Goal: Use online tool/utility: Use online tool/utility

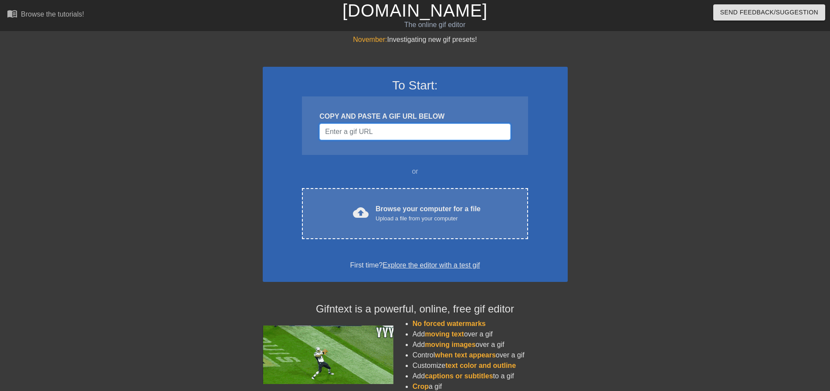
click at [382, 134] on input "Username" at bounding box center [414, 131] width 191 height 17
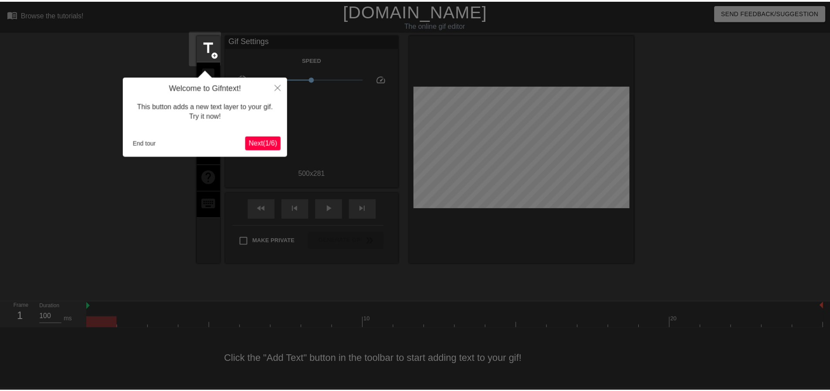
scroll to position [4, 0]
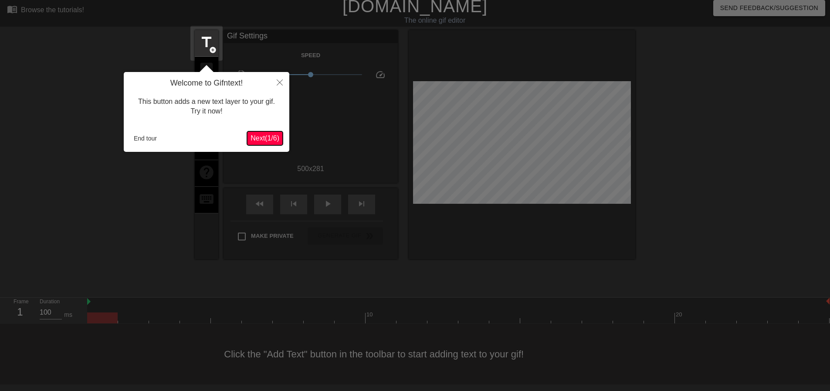
click at [272, 139] on span "Next ( 1 / 6 )" at bounding box center [265, 137] width 29 height 7
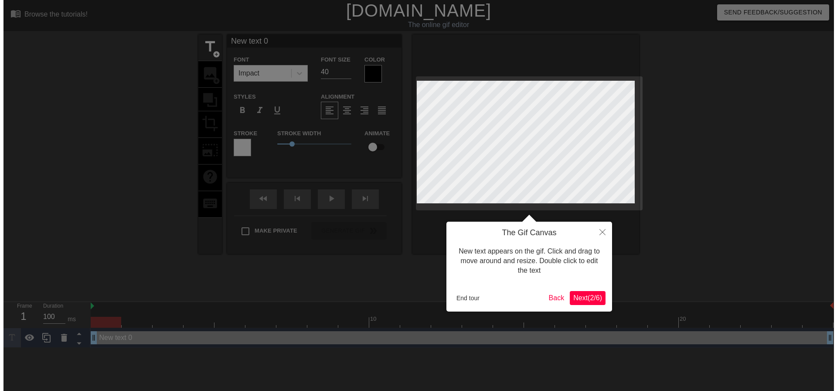
scroll to position [0, 0]
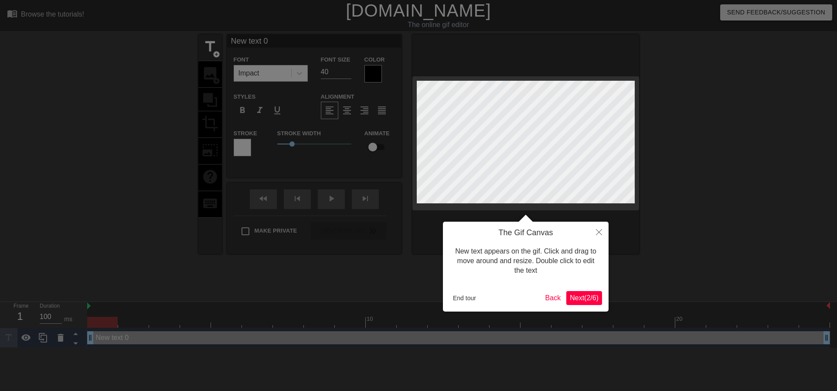
click at [587, 299] on span "Next ( 2 / 6 )" at bounding box center [584, 297] width 29 height 7
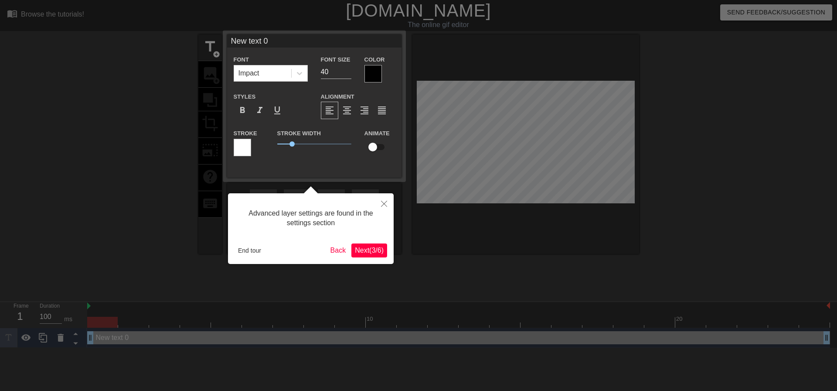
click at [365, 248] on span "Next ( 3 / 6 )" at bounding box center [369, 249] width 29 height 7
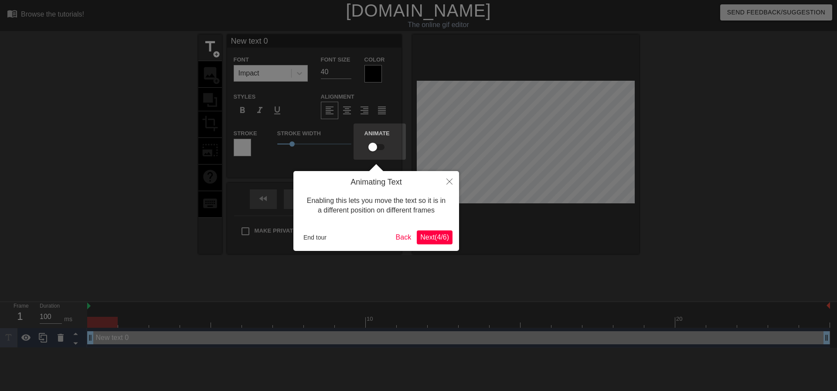
click at [440, 241] on span "Next ( 4 / 6 )" at bounding box center [434, 236] width 29 height 7
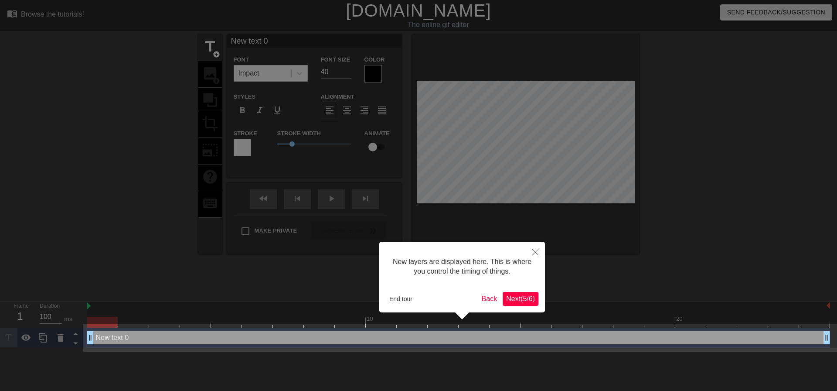
click at [509, 296] on span "Next ( 5 / 6 )" at bounding box center [520, 298] width 29 height 7
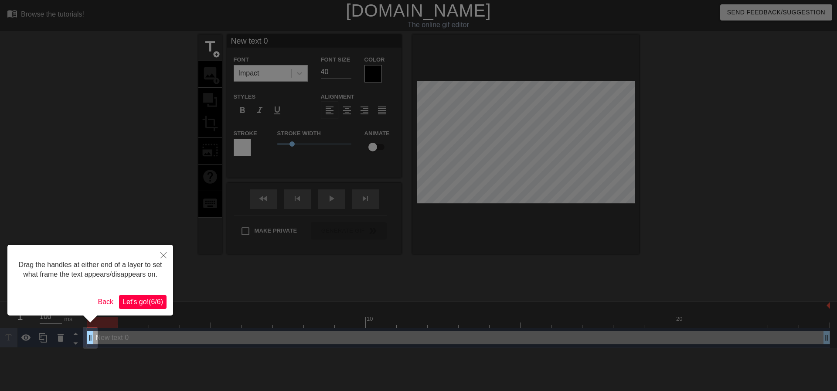
click at [152, 298] on span "Let's go! ( 6 / 6 )" at bounding box center [142, 301] width 41 height 7
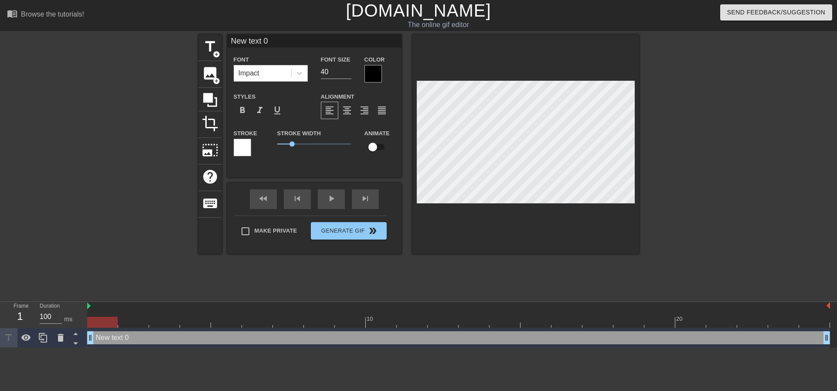
scroll to position [1, 2]
type input "H"
type textarea "H"
type input "Ha"
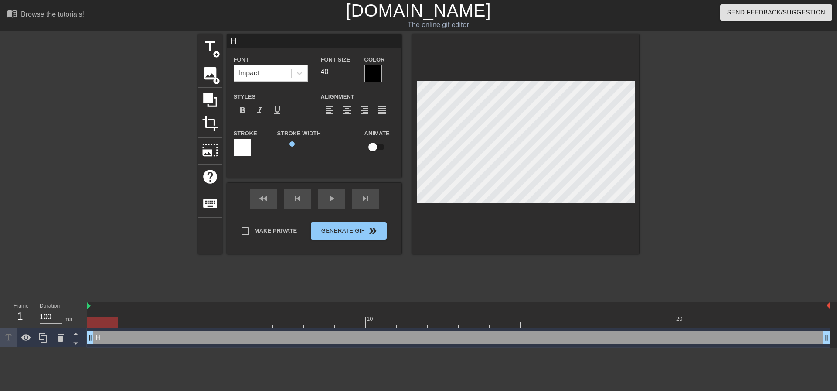
type textarea "Ha"
type input "Hap"
type textarea "Hap"
type input "Happ"
type textarea "Happ"
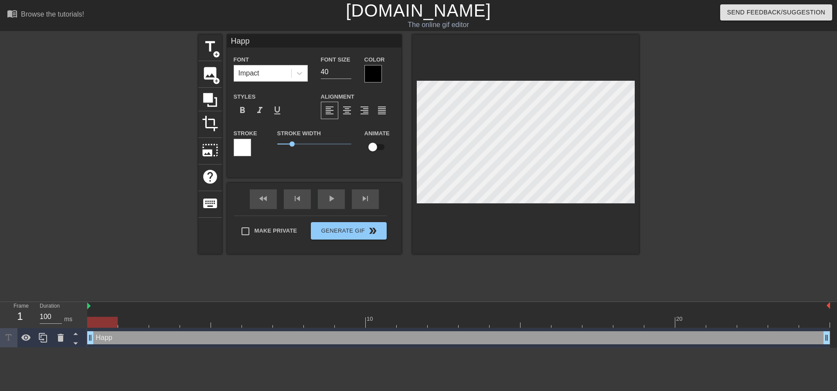
type input "Happy"
type textarea "Happy"
type input "Happy"
type textarea "Happy"
type input "Happy B"
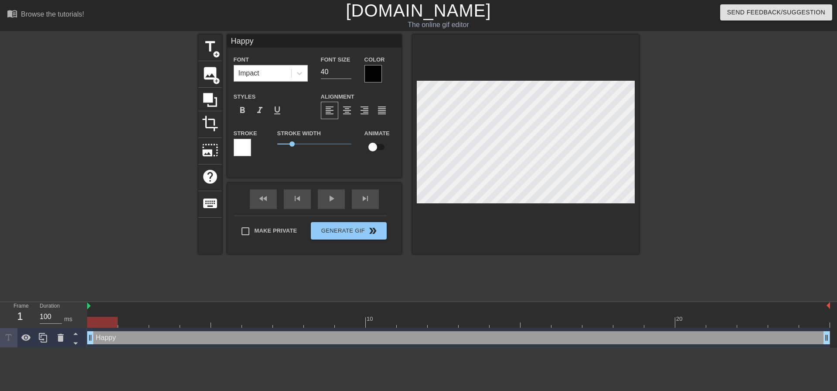
type textarea "Happy B"
type input "Happy Bi"
type textarea "Happy Bi"
type input "Happy Bir"
type textarea "Happy Bir"
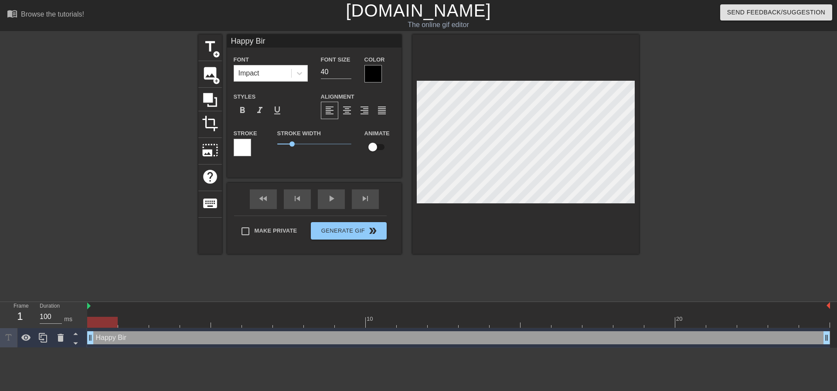
type input "Happy Birt"
type textarea "Happy Birt"
type input "Happy Birth"
type textarea "Happy Birth"
type input "Happy Birthd"
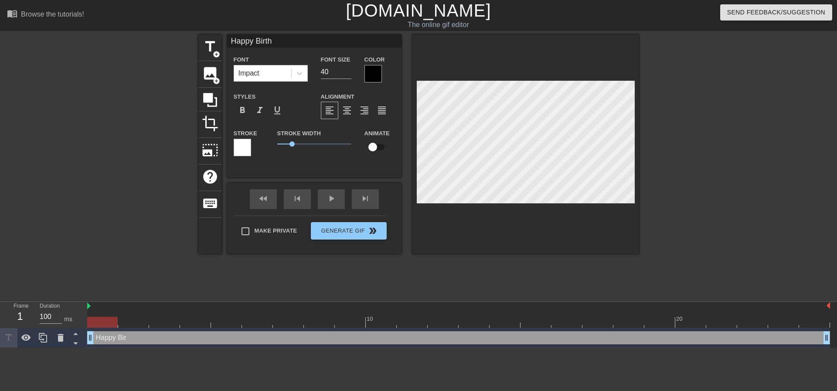
type textarea "Happy Birthd"
type input "Happy Birthda"
type textarea "Happy Birthda"
type input "Happy Birthday"
type textarea "Happy Birthday"
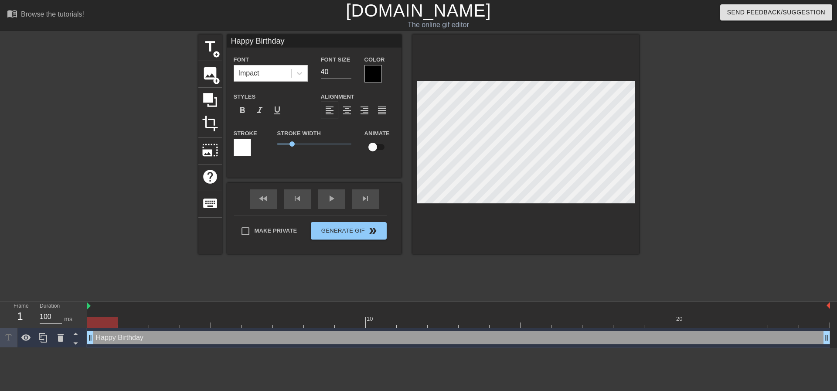
type input "Happy Birthday,"
type textarea "Happy Birthday,"
type input "Happy Birthday,"
type textarea "Happy Birthday,"
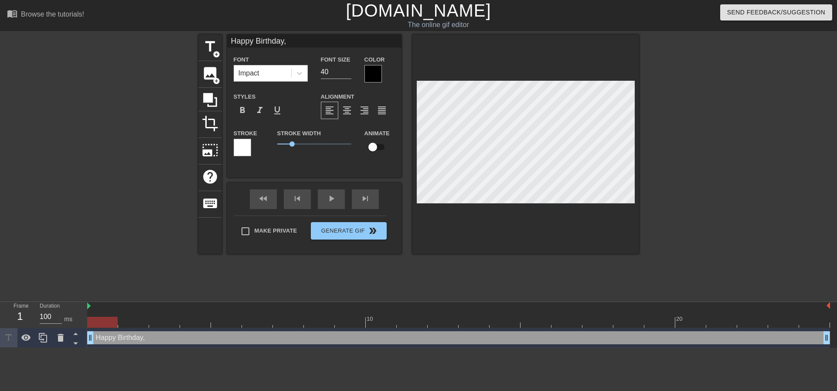
type input "Happy Birthday,"
type textarea "Happy Birthday,"
type input "Happy Birthday, J"
type textarea "Happy Birthday, J"
type input "Happy Birthday, [PERSON_NAME]"
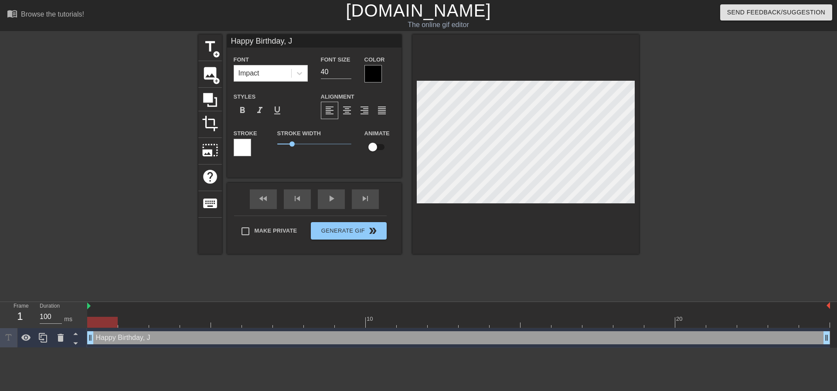
type textarea "Happy Birthday, [PERSON_NAME]"
type input "Happy Birthday, [DATE]"
type textarea "Happy Birthday, [DATE]"
type input "Happy Birthday, [PERSON_NAME]"
type textarea "Happy Birthday, [PERSON_NAME]"
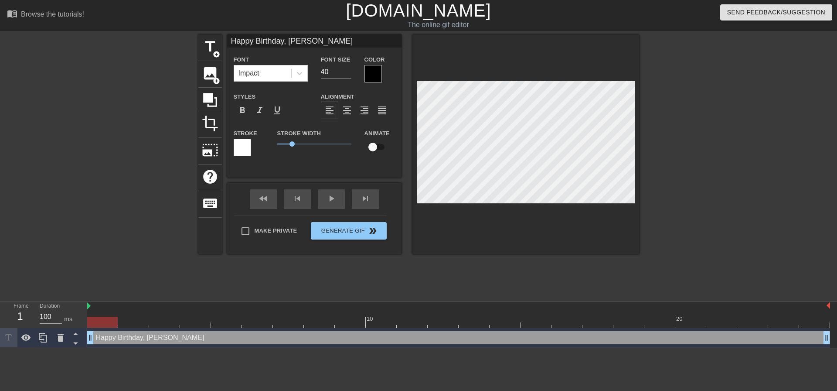
type input "Happy Birthday, [PERSON_NAME]"
type textarea "Happy Birthday, [PERSON_NAME]"
type input "Happy Birthday, [PERSON_NAME]"
type textarea "Happy Birthday, [PERSON_NAME]"
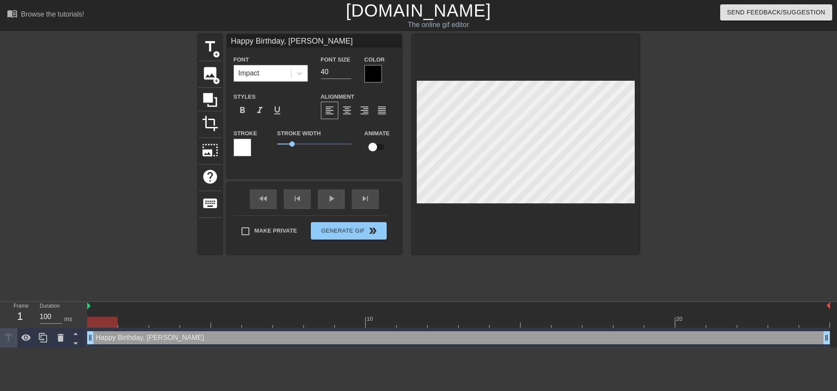
type input "Happy Birthday, [PERSON_NAME] &"
type textarea "Happy Birthday, [PERSON_NAME] &"
type input "Happy Birthday, [PERSON_NAME] & R"
type textarea "Happy Birthday, [PERSON_NAME] & R"
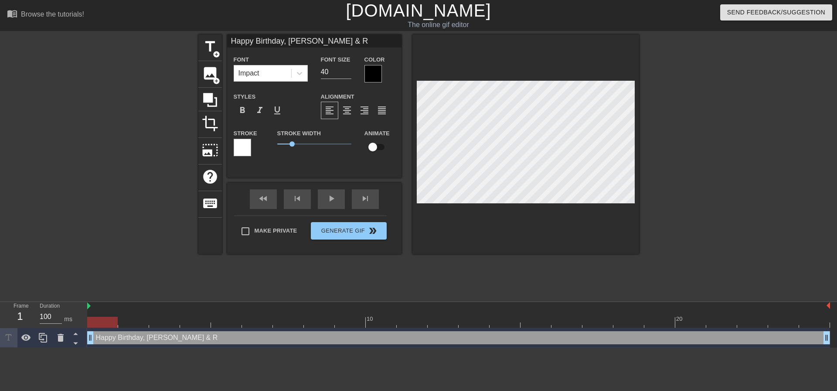
type input "Happy Birthday, [PERSON_NAME] & [PERSON_NAME]"
type textarea "Happy Birthday, [PERSON_NAME] & [PERSON_NAME]"
type input "Happy Birthday, [PERSON_NAME] & [PERSON_NAME]"
type textarea "Happy Birthday, [PERSON_NAME] & [PERSON_NAME]"
type input "Happy Birthday, [PERSON_NAME] & [PERSON_NAME]!"
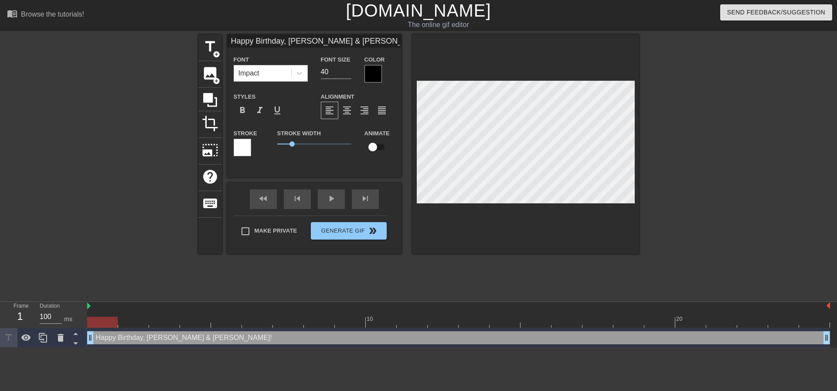
scroll to position [1, 2]
type textarea "Happy Birthday, [PERSON_NAME] & [PERSON_NAME]!"
click at [346, 110] on span "format_align_center" at bounding box center [347, 110] width 10 height 10
type input "Happy Birthday, [PERSON_NAME] & [PERSON_NAME]!"
type input "39"
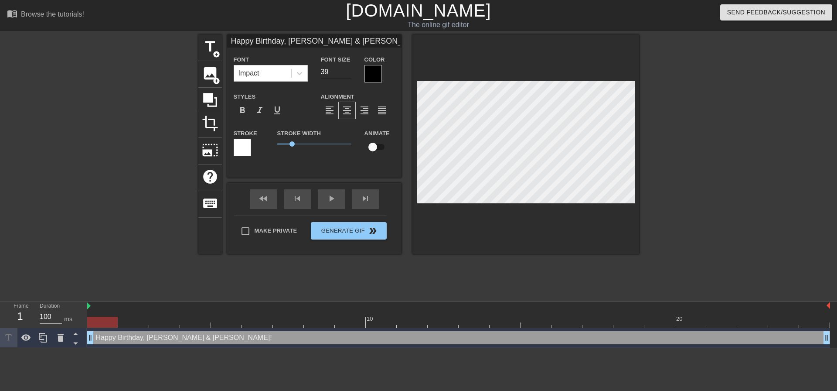
click at [348, 74] on input "39" at bounding box center [336, 72] width 31 height 14
type input "Happy Birthday, [PERSON_NAME] & [PERSON_NAME]!"
type input "38"
click at [348, 74] on input "38" at bounding box center [336, 72] width 31 height 14
type input "Happy Birthday, [PERSON_NAME] & [PERSON_NAME]!"
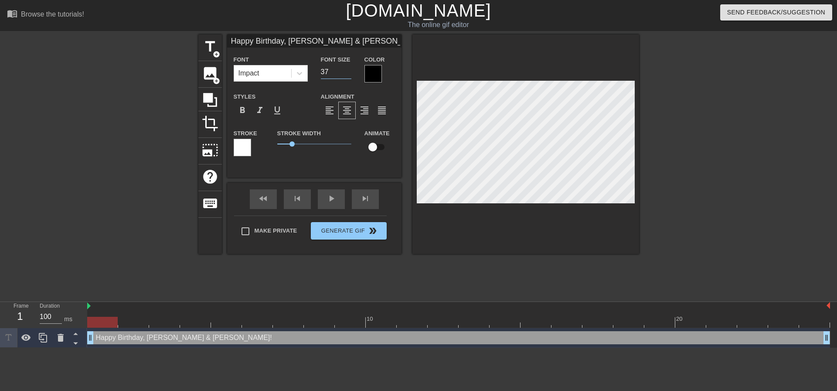
type input "37"
click at [348, 74] on input "37" at bounding box center [336, 72] width 31 height 14
type input "Happy Birthday, [PERSON_NAME] & [PERSON_NAME]!"
type input "36"
click at [348, 74] on input "36" at bounding box center [336, 72] width 31 height 14
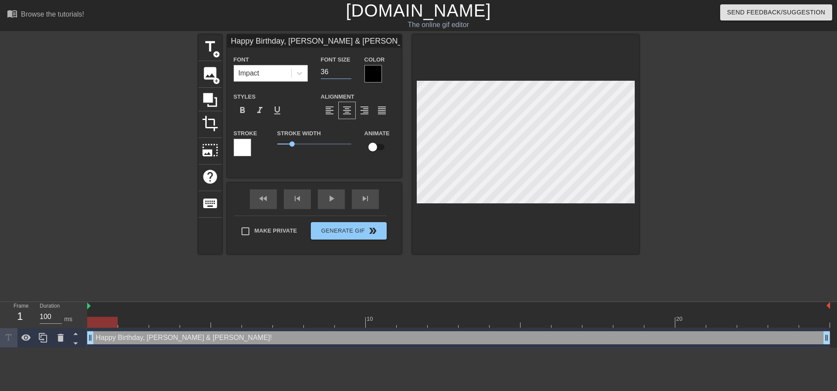
type input "Happy Birthday, [PERSON_NAME] & [PERSON_NAME]!"
type input "35"
click at [348, 74] on input "35" at bounding box center [336, 72] width 31 height 14
type input "Happy Birthday, [PERSON_NAME] & [PERSON_NAME]!"
type input "34"
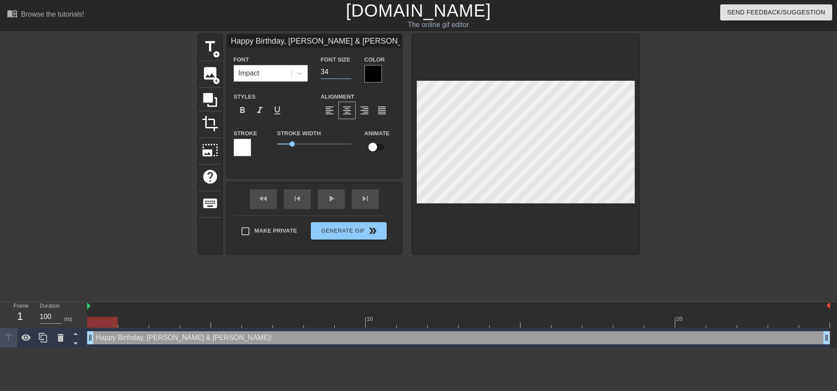
click at [348, 74] on input "34" at bounding box center [336, 72] width 31 height 14
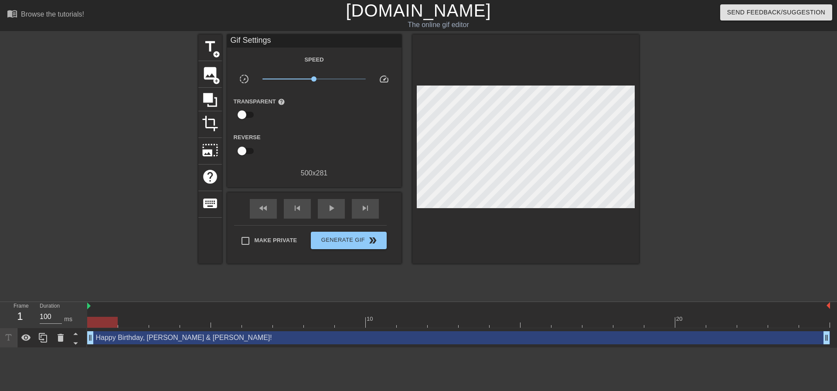
click at [675, 173] on div at bounding box center [714, 165] width 131 height 262
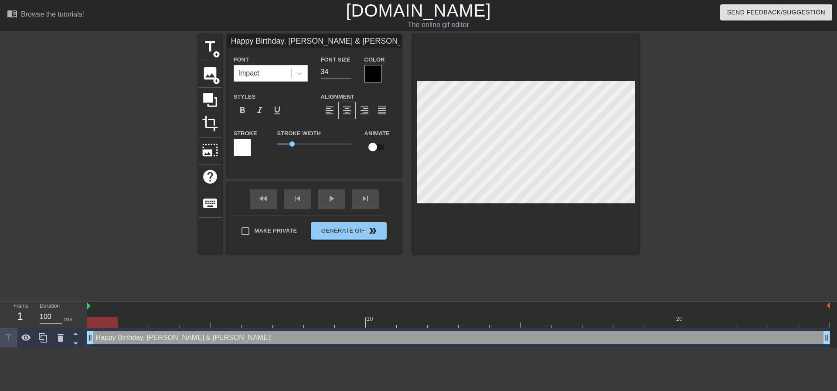
click at [702, 170] on div at bounding box center [714, 165] width 131 height 262
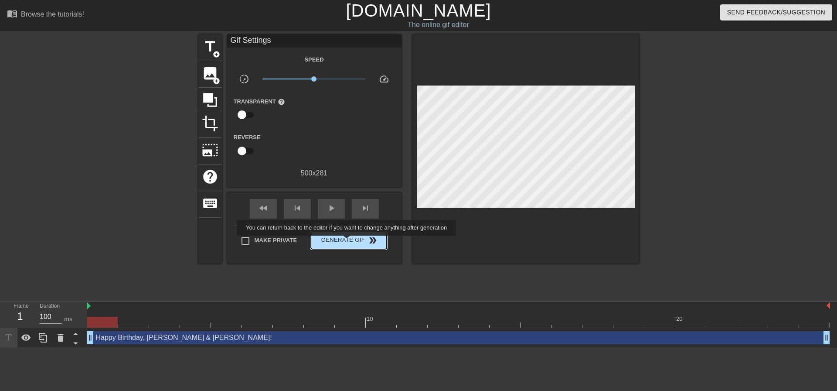
click at [347, 241] on span "Generate Gif double_arrow" at bounding box center [348, 240] width 68 height 10
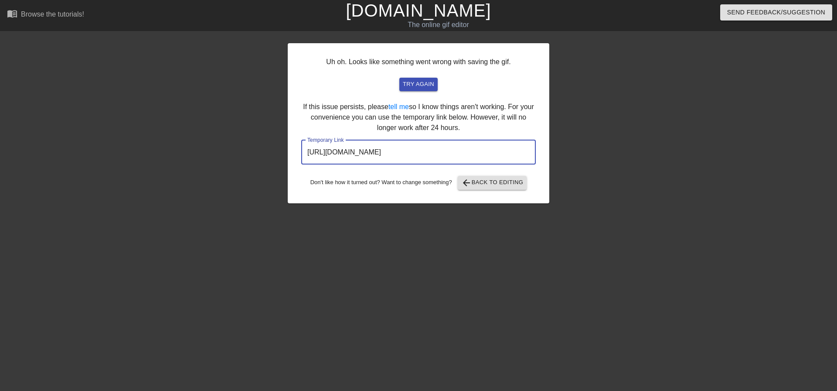
drag, startPoint x: 503, startPoint y: 153, endPoint x: 271, endPoint y: 149, distance: 232.4
click at [271, 149] on div "Uh oh. Looks like something went wrong with saving the gif. try again If this i…" at bounding box center [418, 165] width 837 height 262
